Goal: Check status

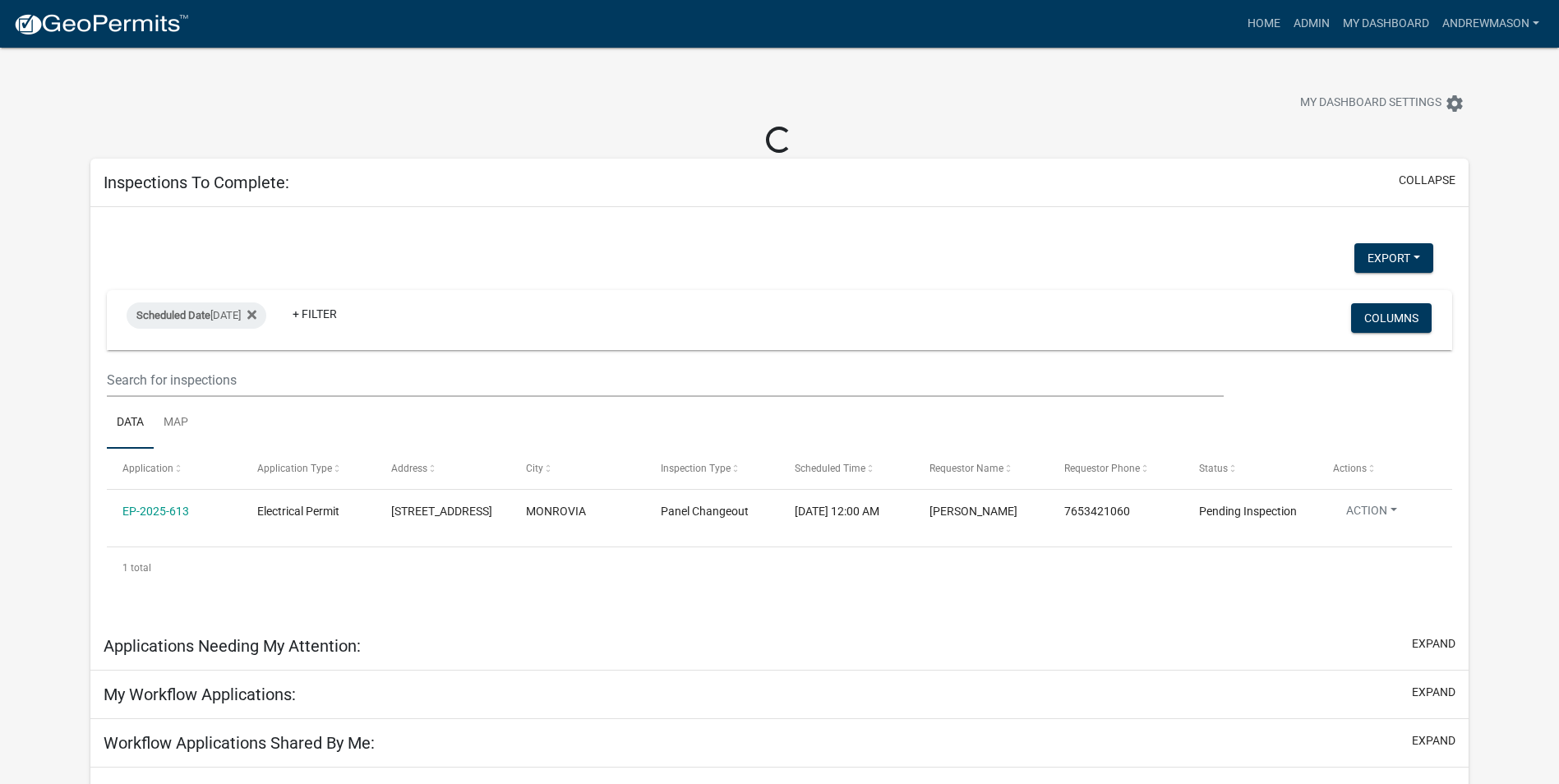
select select "3: 100"
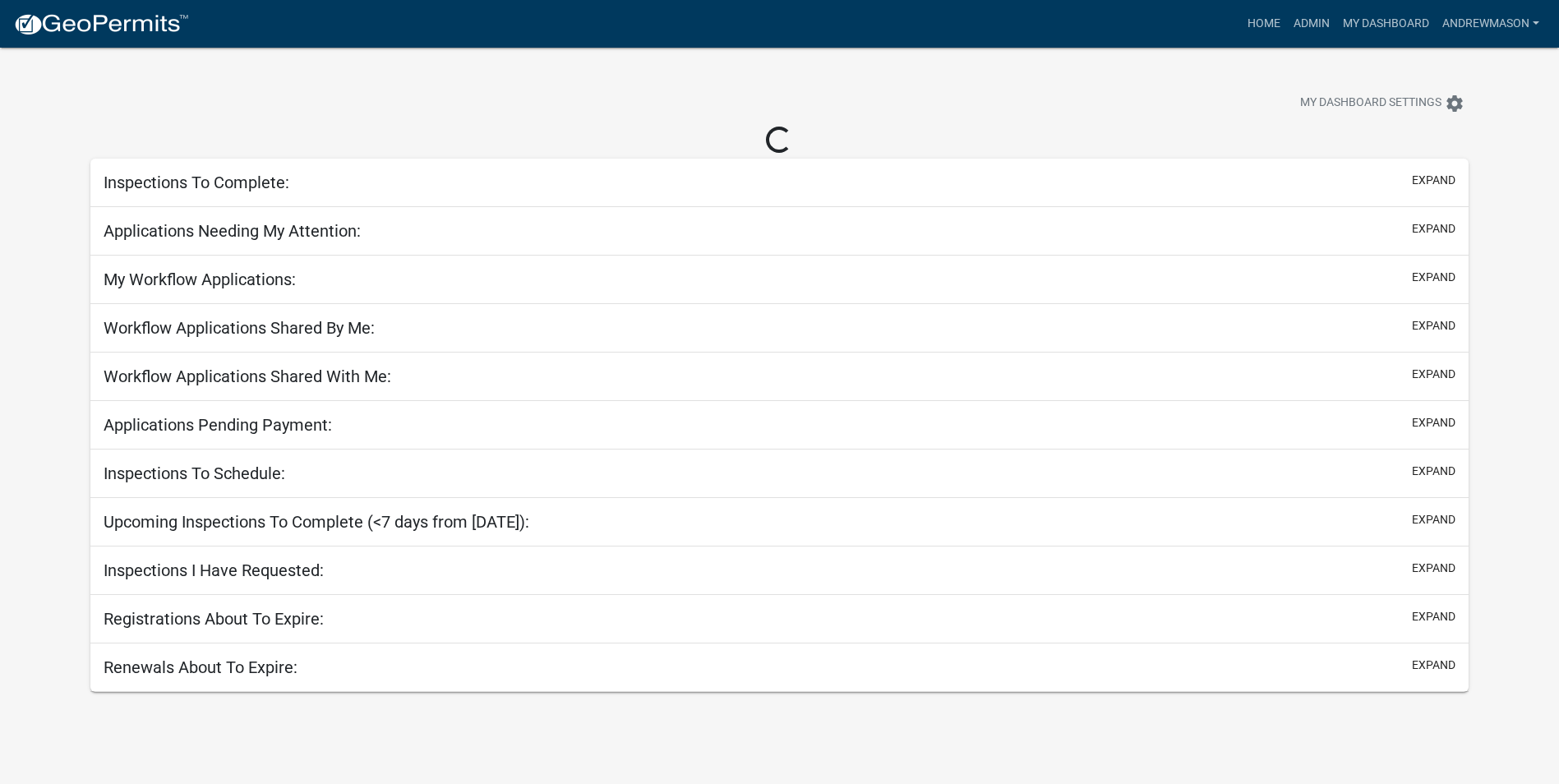
select select "3: 100"
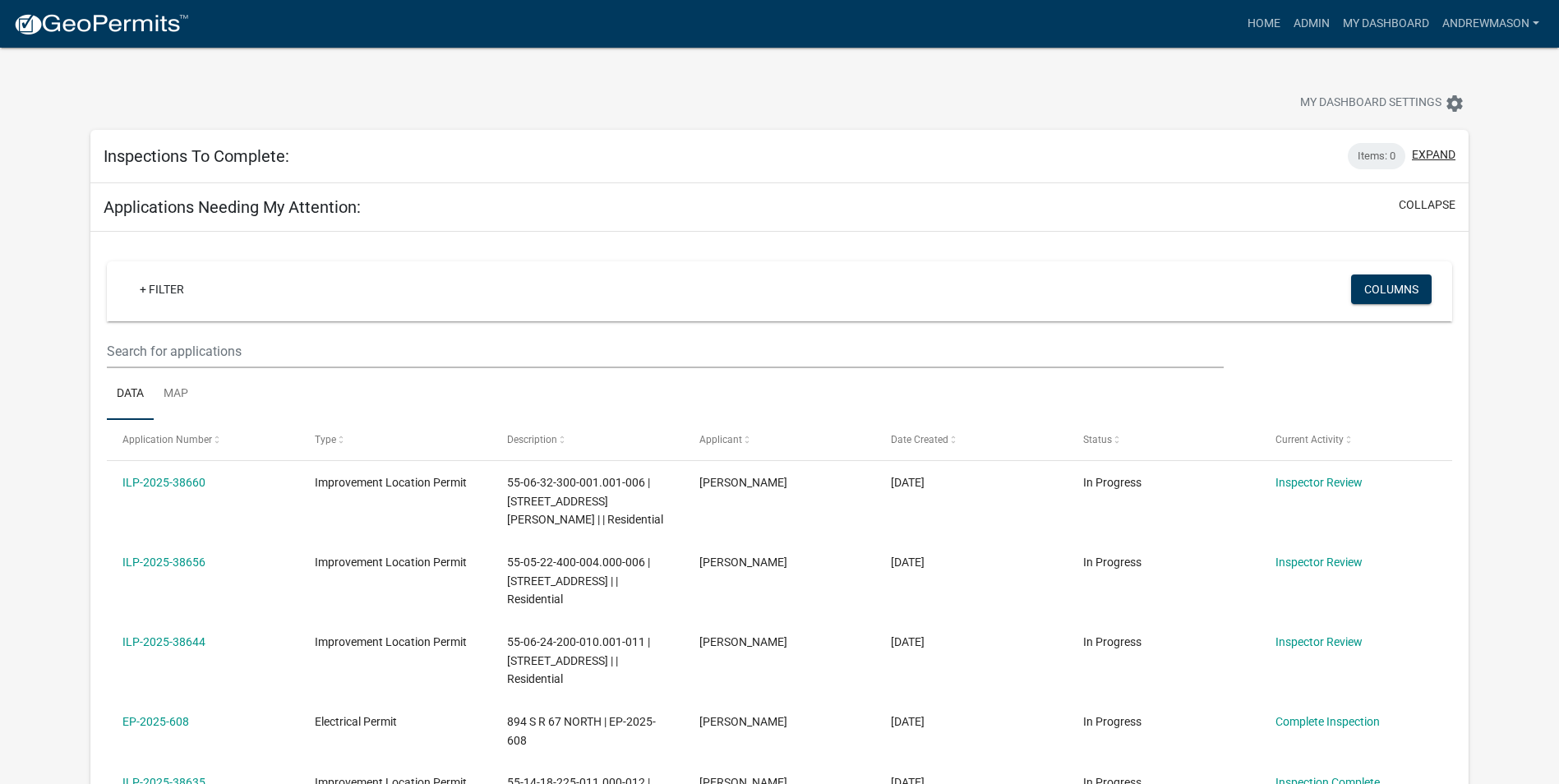
click at [1424, 157] on button "expand" at bounding box center [1433, 155] width 43 height 17
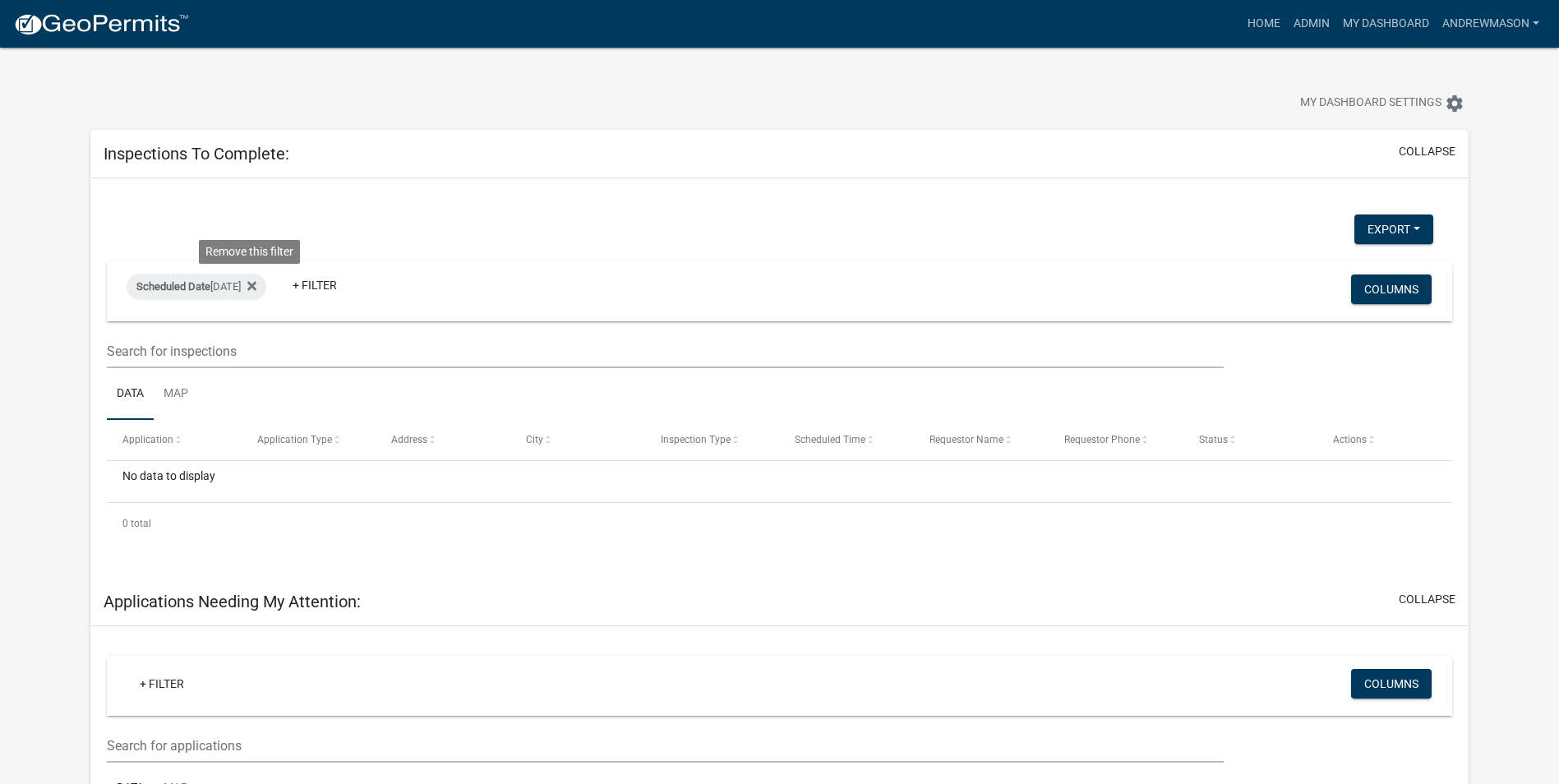
click at [250, 288] on icon at bounding box center [251, 285] width 9 height 9
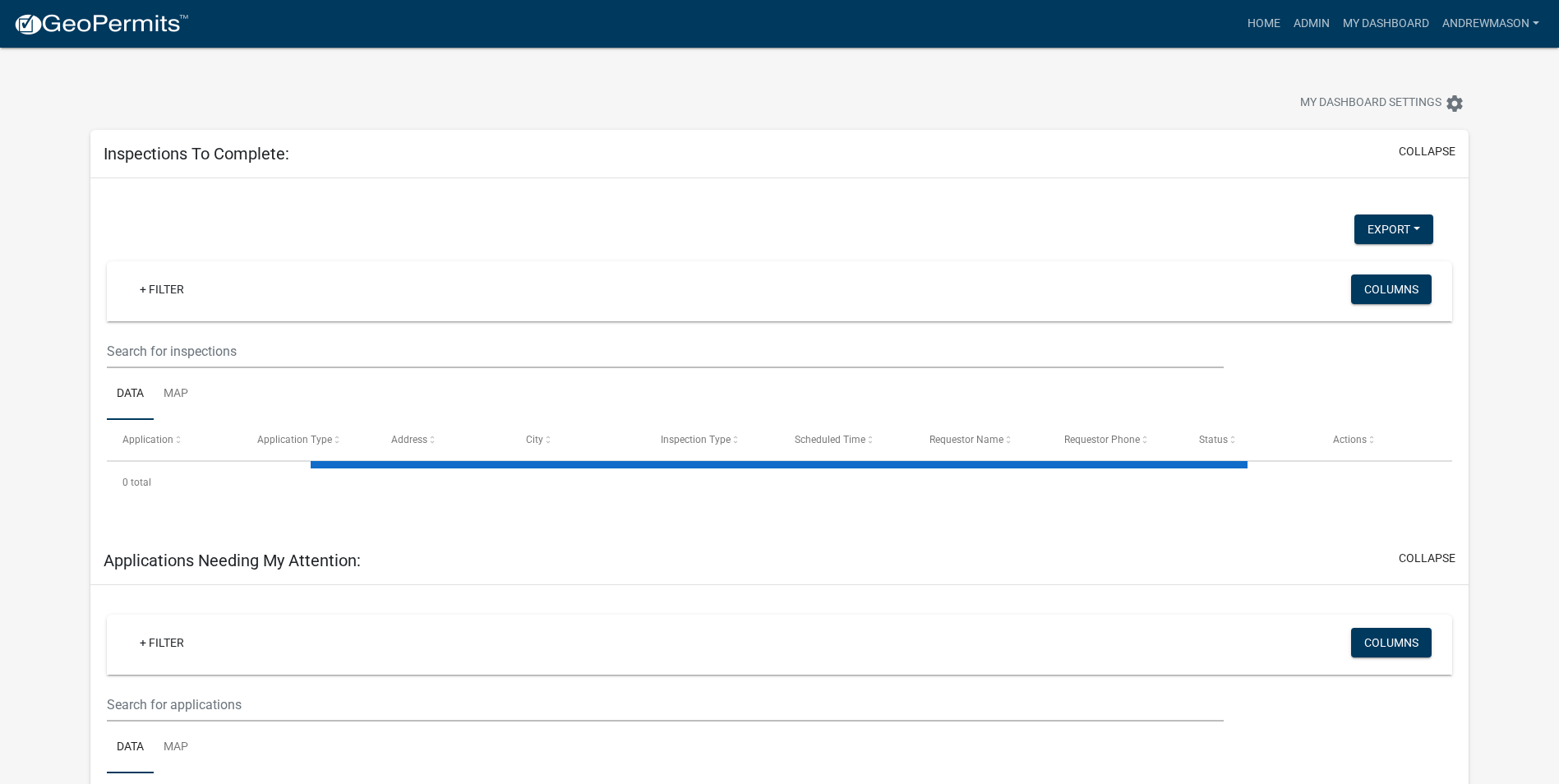
click at [160, 295] on link "+ Filter" at bounding box center [162, 288] width 71 height 30
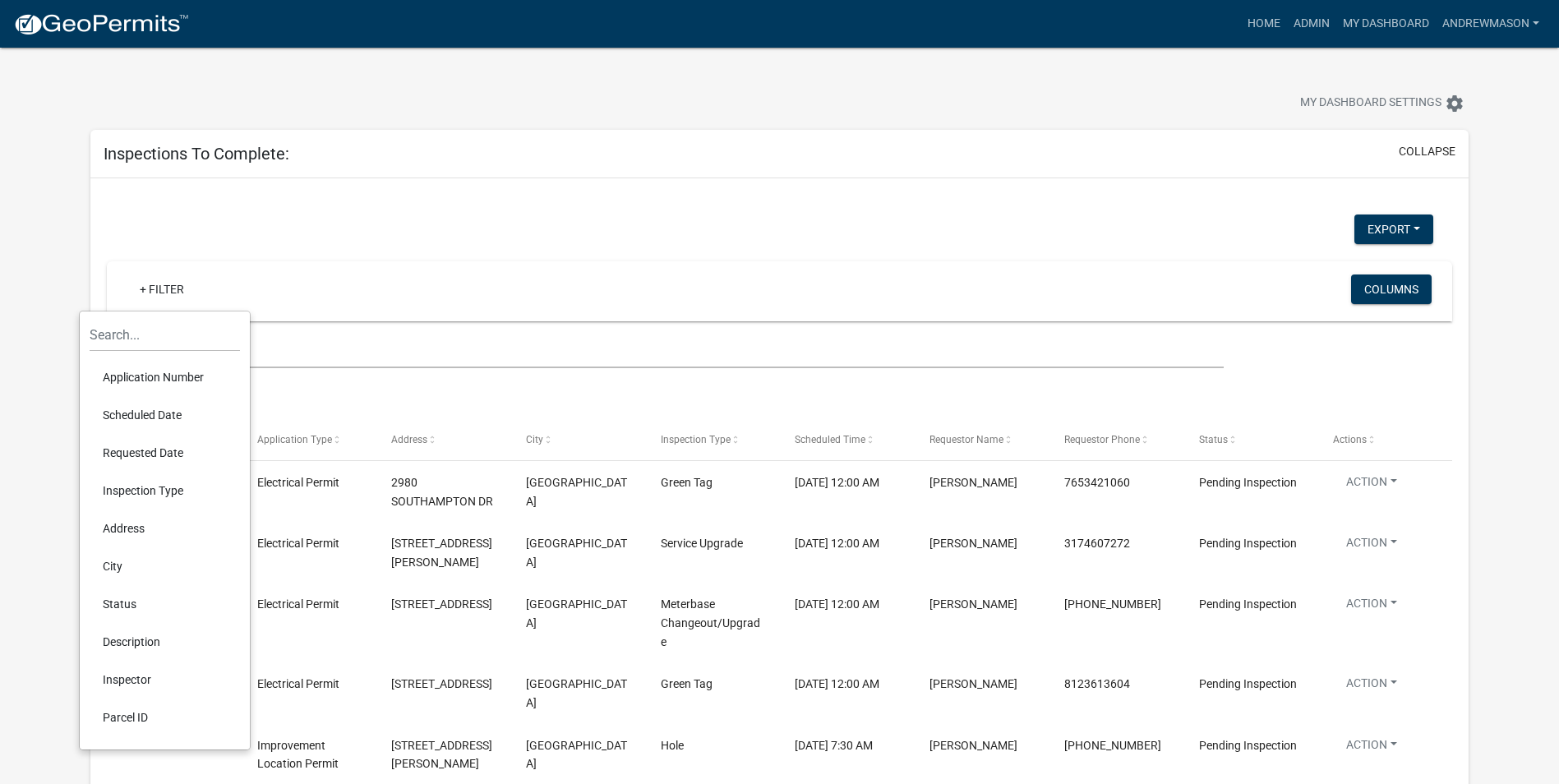
click at [152, 420] on li "Scheduled Date" at bounding box center [165, 414] width 151 height 38
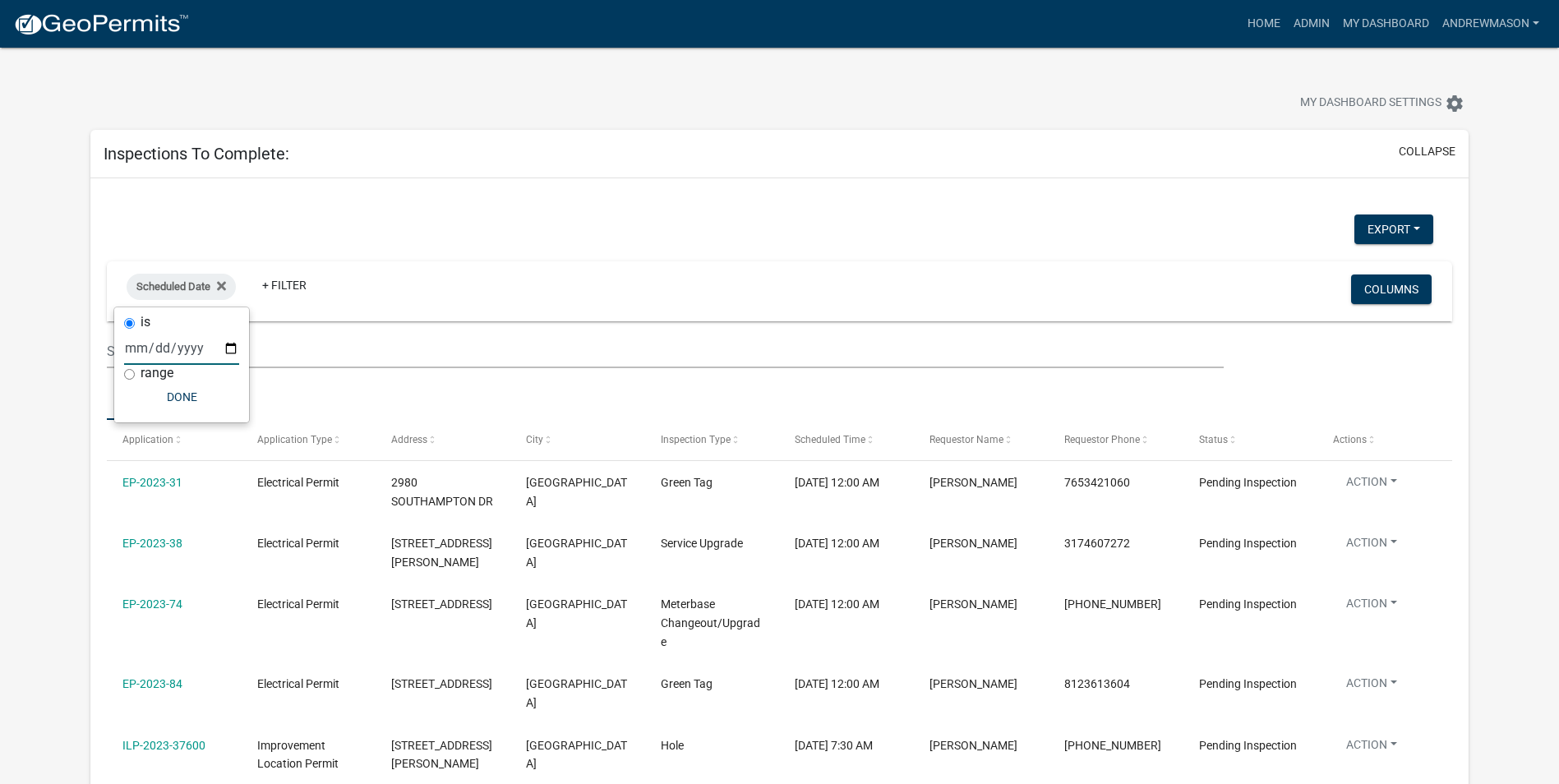
click at [225, 351] on input "date" at bounding box center [182, 348] width 115 height 34
type input "2025-10-10"
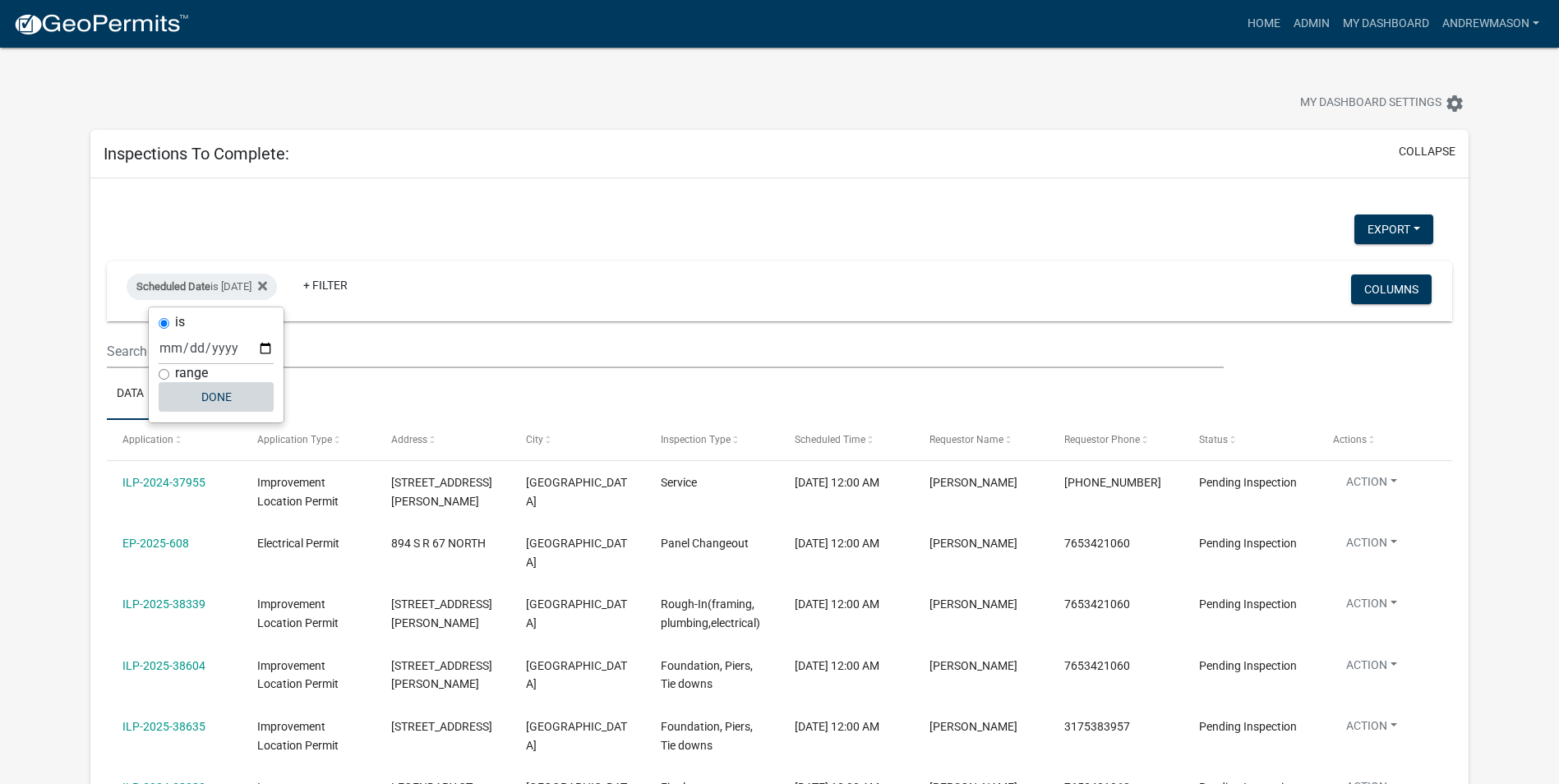
click at [209, 392] on button "Done" at bounding box center [216, 397] width 115 height 30
